Goal: Communication & Community: Answer question/provide support

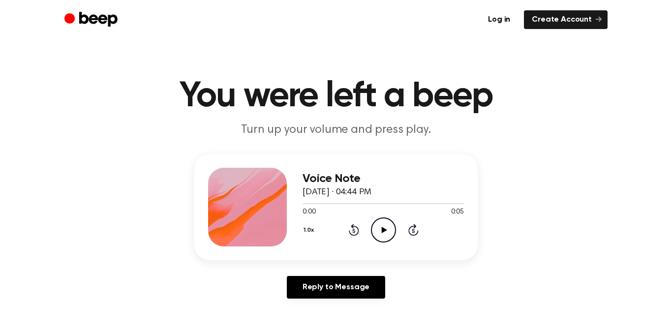
click at [388, 223] on icon "Play Audio" at bounding box center [383, 230] width 25 height 25
click at [641, 175] on div "Voice Note November 6, 2024 · 04:44 PM 0:04 0:05 Your browser does not support …" at bounding box center [336, 230] width 649 height 153
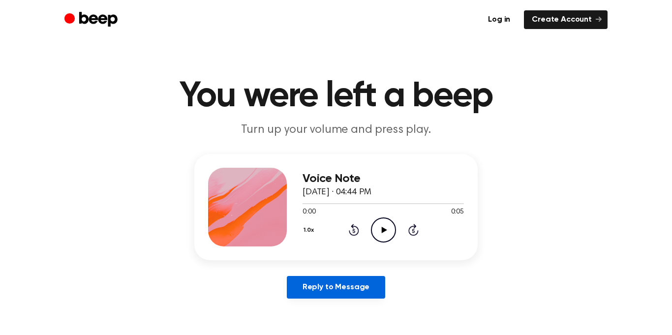
click at [342, 284] on link "Reply to Message" at bounding box center [336, 287] width 98 height 23
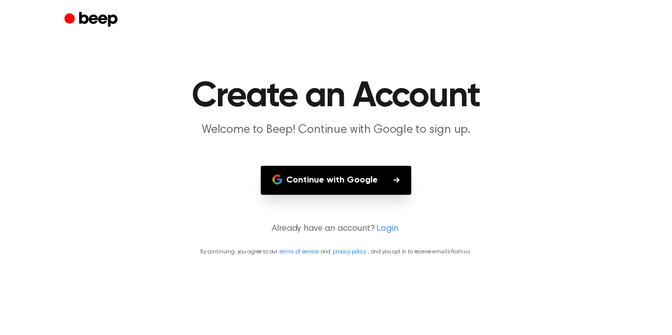
click at [385, 184] on button "Continue with Google" at bounding box center [336, 180] width 151 height 29
click at [405, 178] on button "Continue with Google" at bounding box center [336, 180] width 151 height 29
click at [536, 186] on main "Create an Account Welcome to Beep! Continue with Google to sign up. Continue wi…" at bounding box center [336, 167] width 672 height 335
click at [394, 182] on icon "button" at bounding box center [397, 180] width 6 height 6
click at [579, 180] on main "Create an Account Welcome to Beep! Continue with Google to sign up. Continue wi…" at bounding box center [336, 167] width 672 height 335
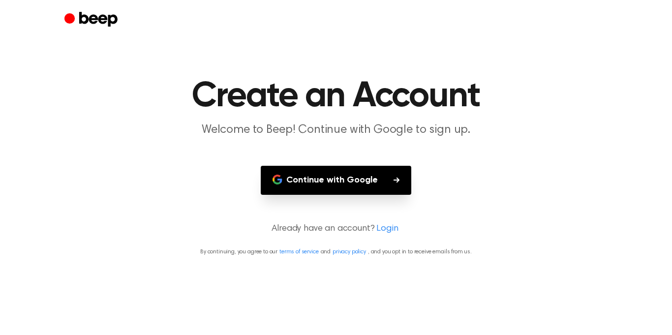
click at [382, 228] on link "Login" at bounding box center [388, 229] width 22 height 13
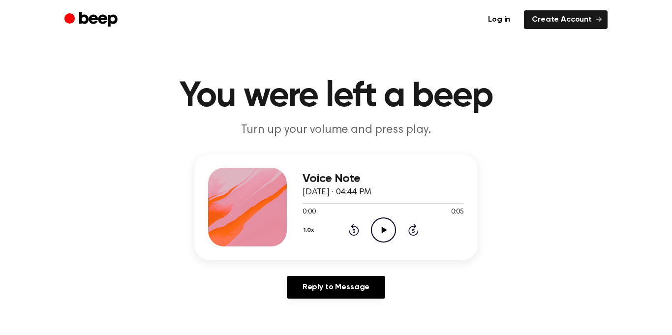
click at [379, 234] on icon "Play Audio" at bounding box center [383, 230] width 25 height 25
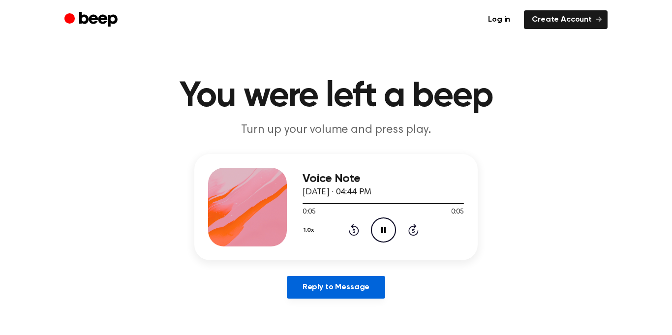
click at [328, 287] on link "Reply to Message" at bounding box center [336, 287] width 98 height 23
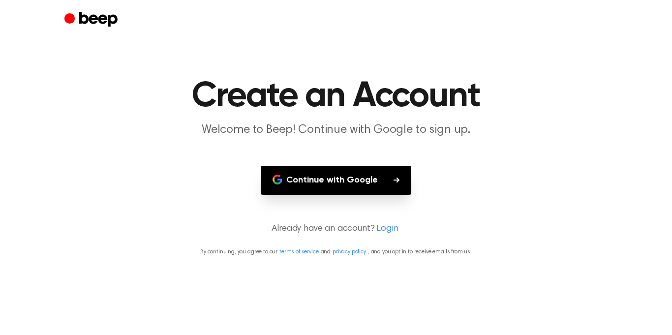
click at [358, 177] on button "Continue with Google" at bounding box center [336, 180] width 151 height 29
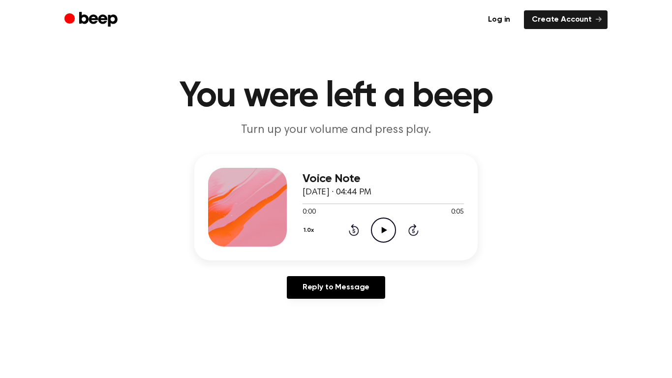
click at [371, 225] on icon "Play Audio" at bounding box center [383, 230] width 25 height 25
